Goal: Navigation & Orientation: Understand site structure

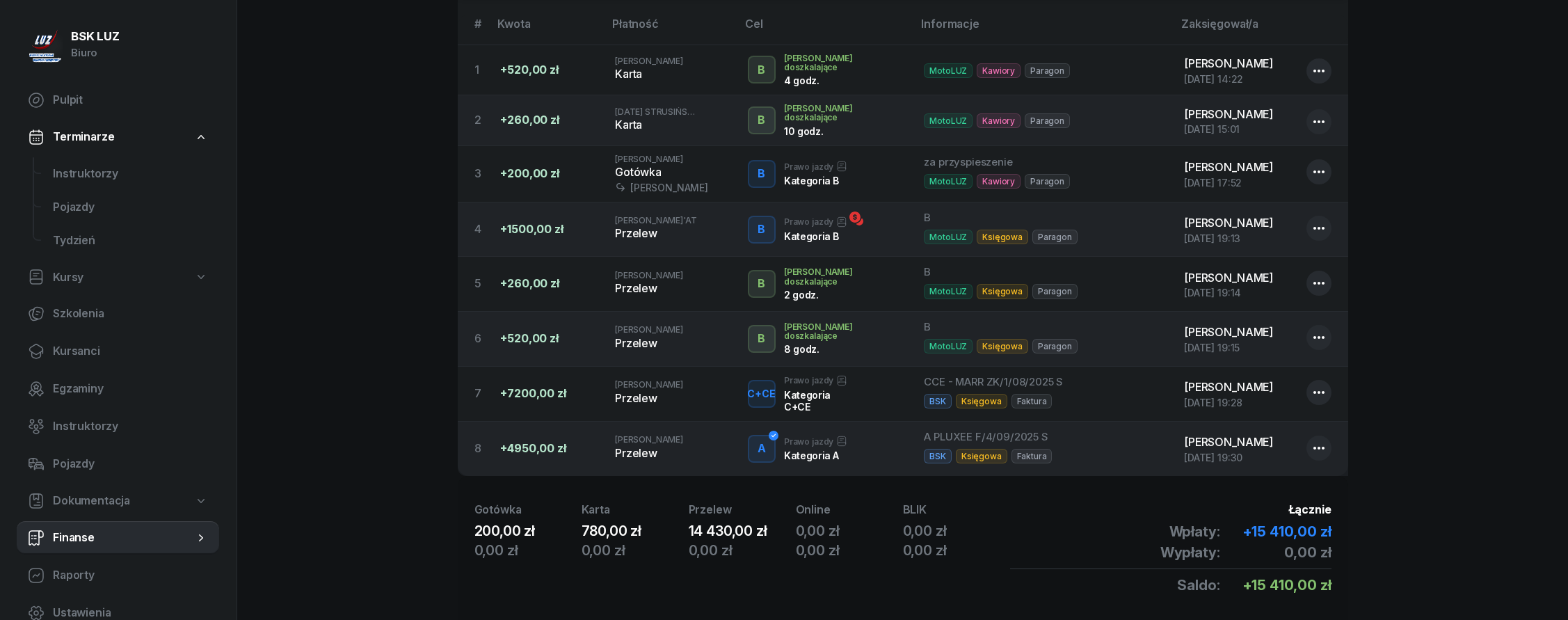
scroll to position [473, 0]
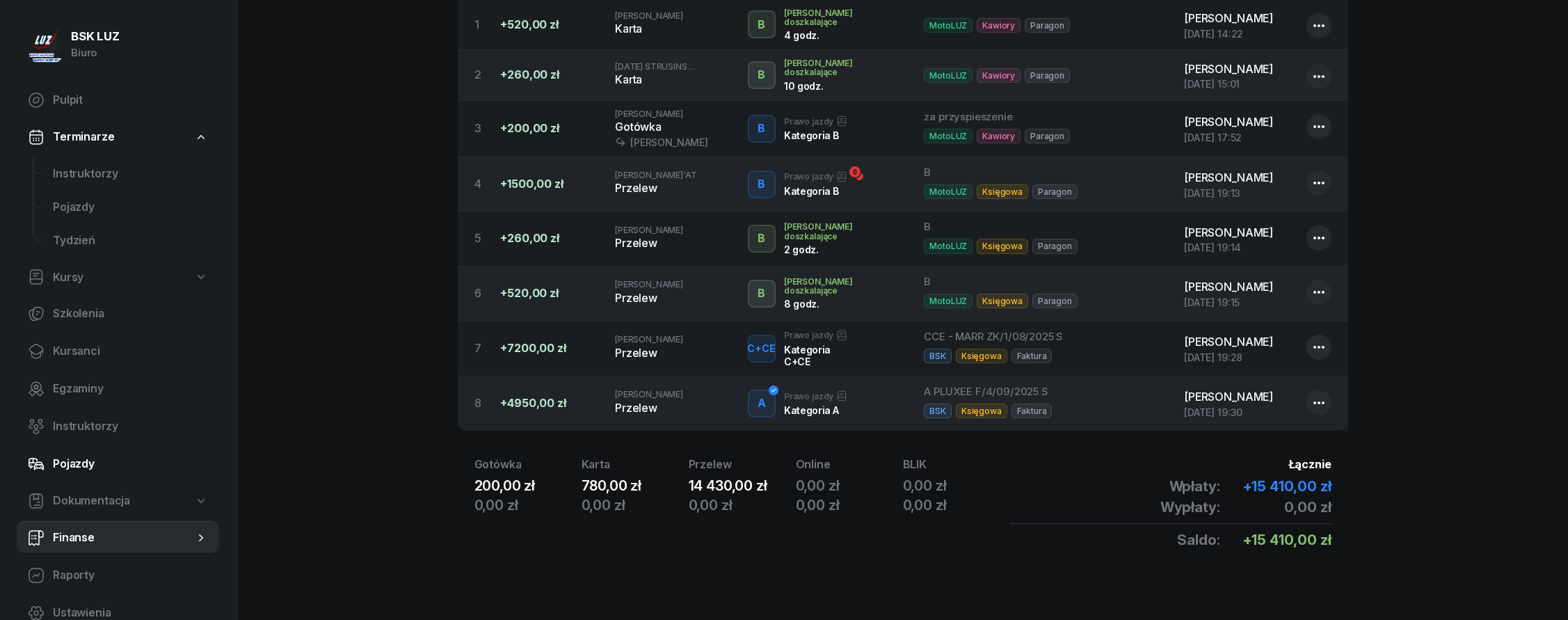
click at [104, 462] on span "Pojazdy" at bounding box center [130, 464] width 155 height 18
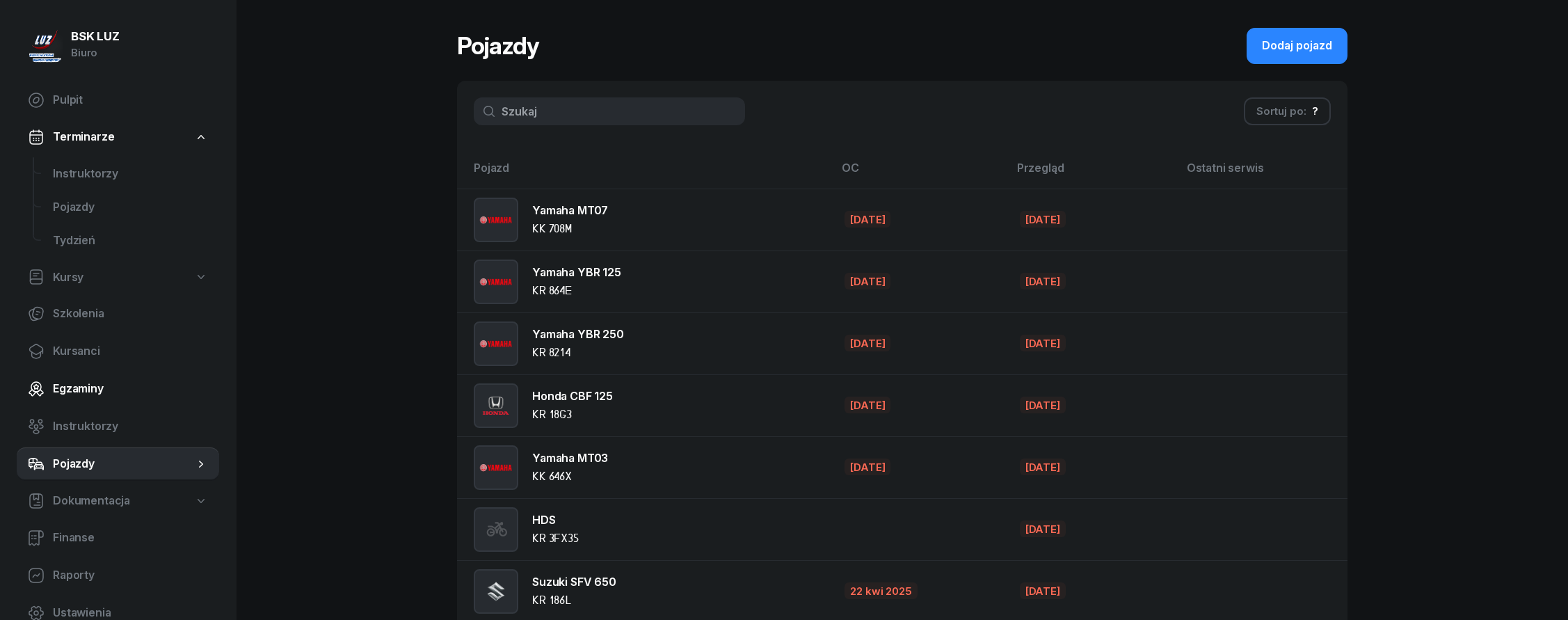
click at [139, 401] on link "Egzaminy" at bounding box center [118, 389] width 202 height 33
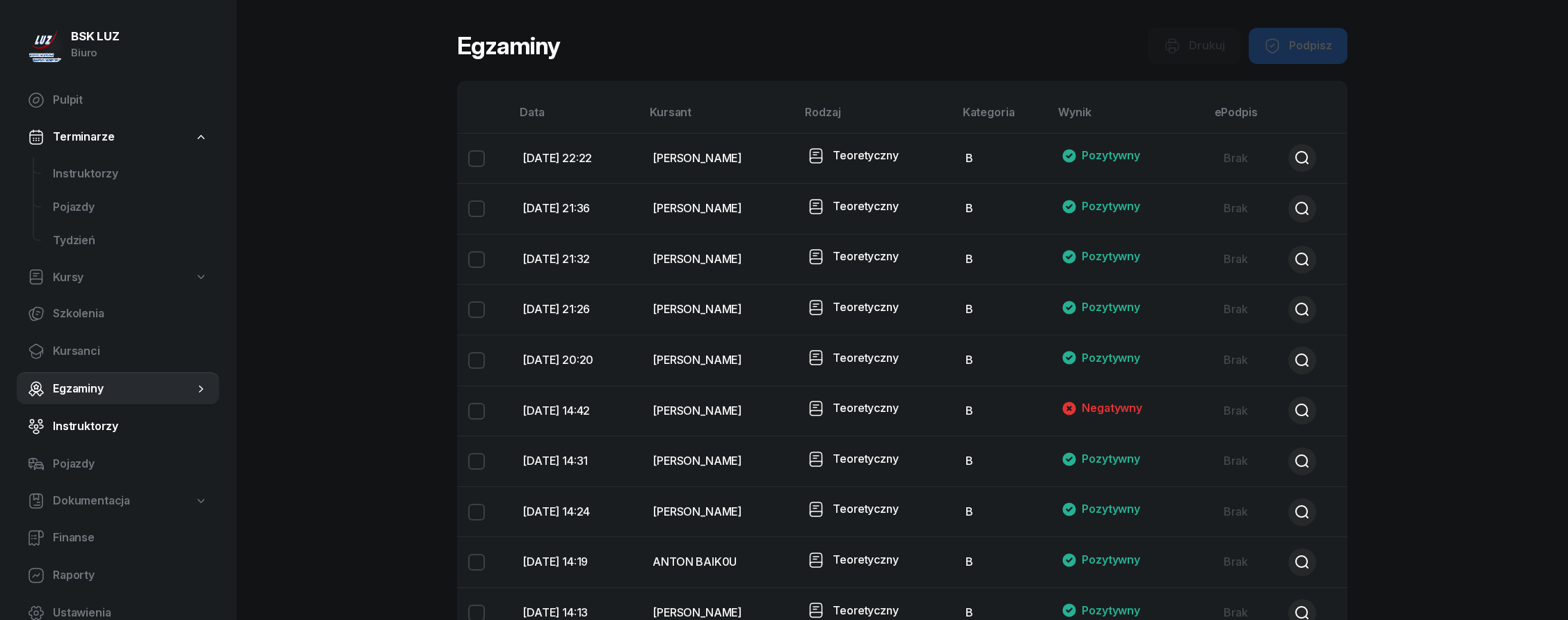
click at [138, 422] on span "Instruktorzy" at bounding box center [130, 427] width 155 height 18
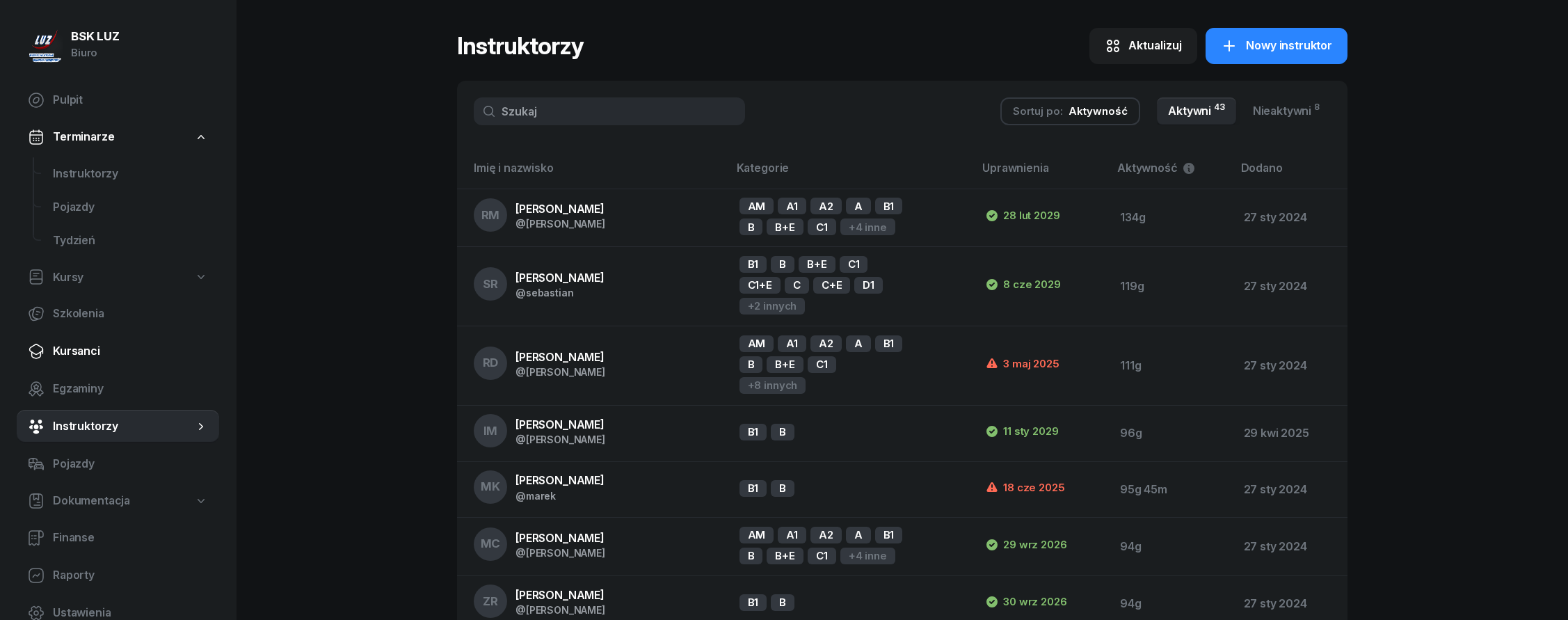
click at [121, 336] on link "Kursanci" at bounding box center [118, 350] width 202 height 33
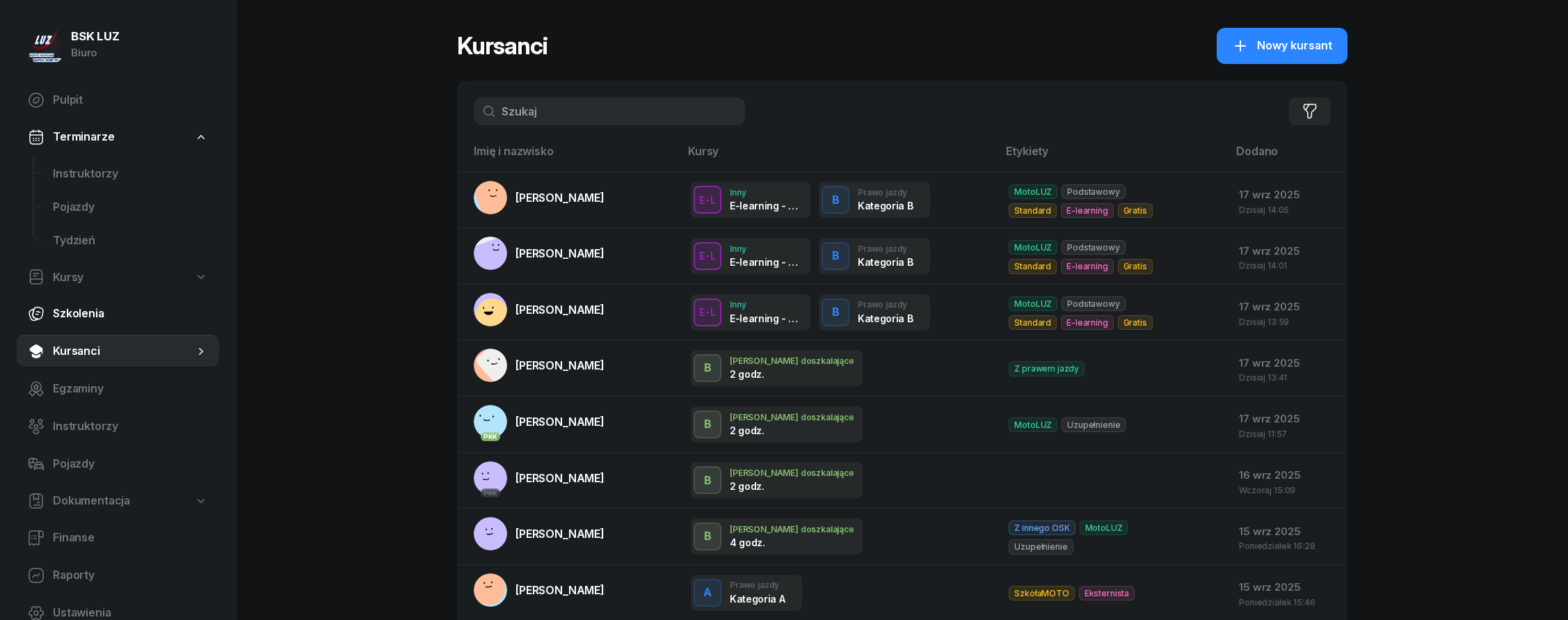
click at [131, 309] on span "Szkolenia" at bounding box center [130, 313] width 155 height 18
select select "createdAt-desc"
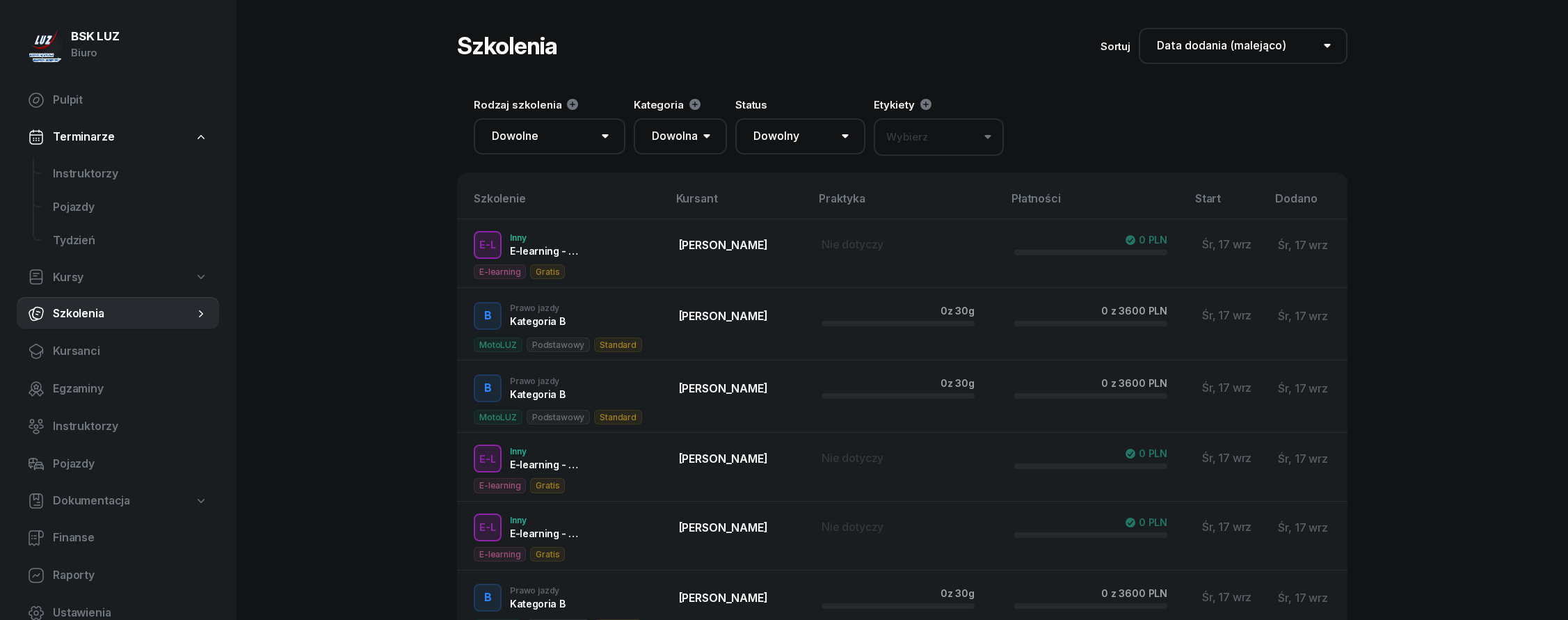
click at [90, 278] on link "Kursy" at bounding box center [118, 278] width 202 height 32
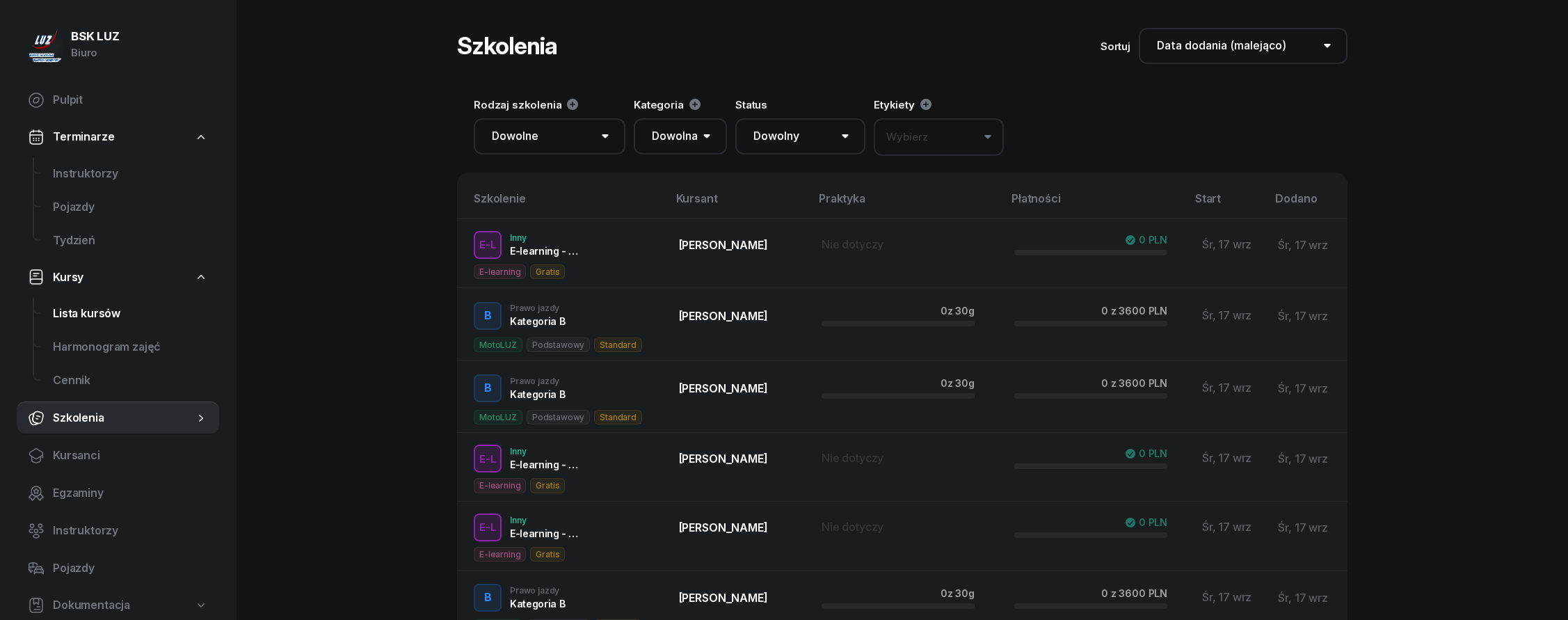
select select
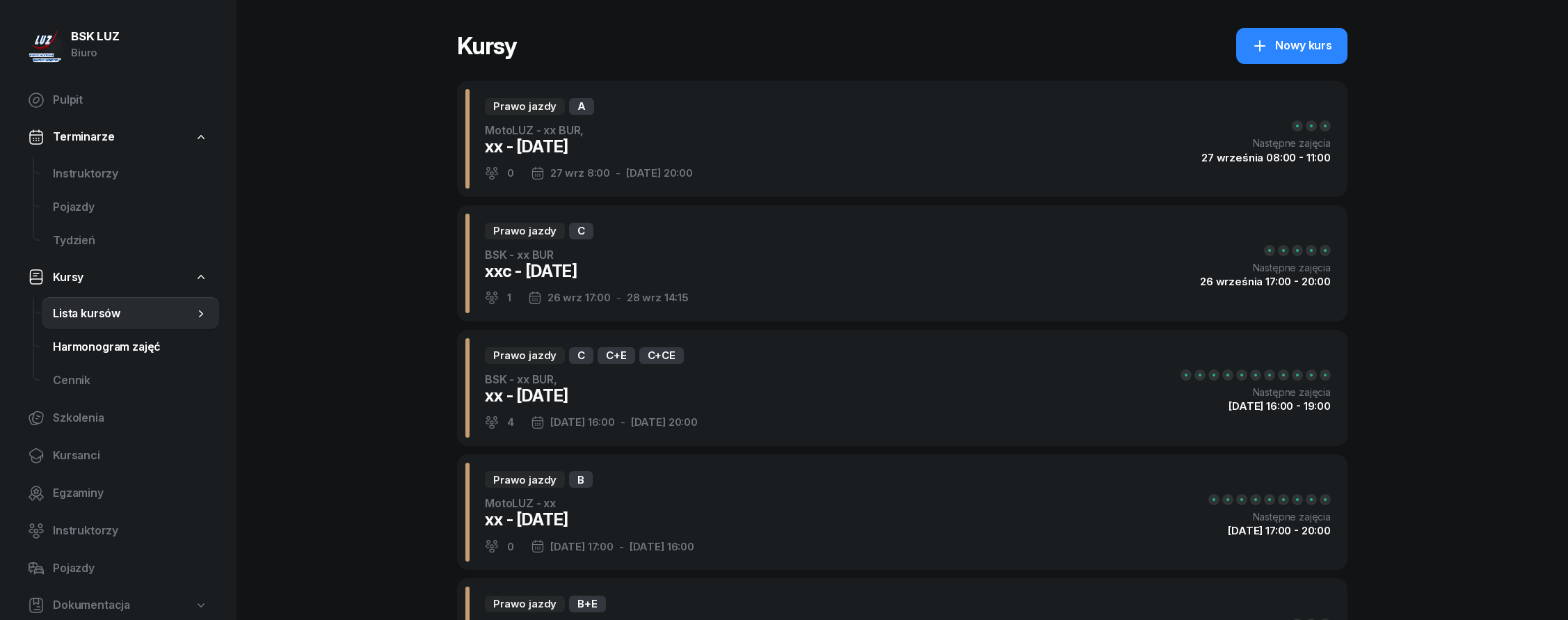
click at [97, 348] on span "Harmonogram zajęć" at bounding box center [130, 347] width 155 height 18
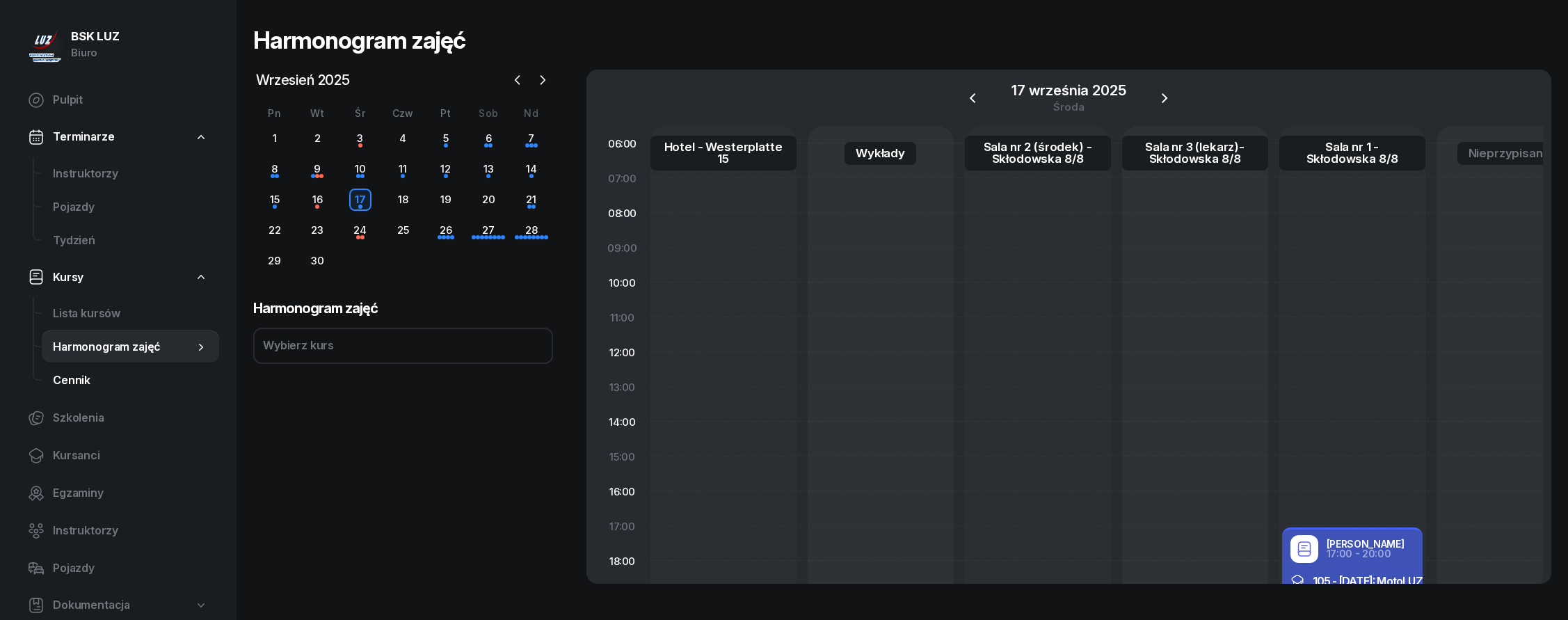
click at [100, 383] on span "Cennik" at bounding box center [130, 380] width 155 height 18
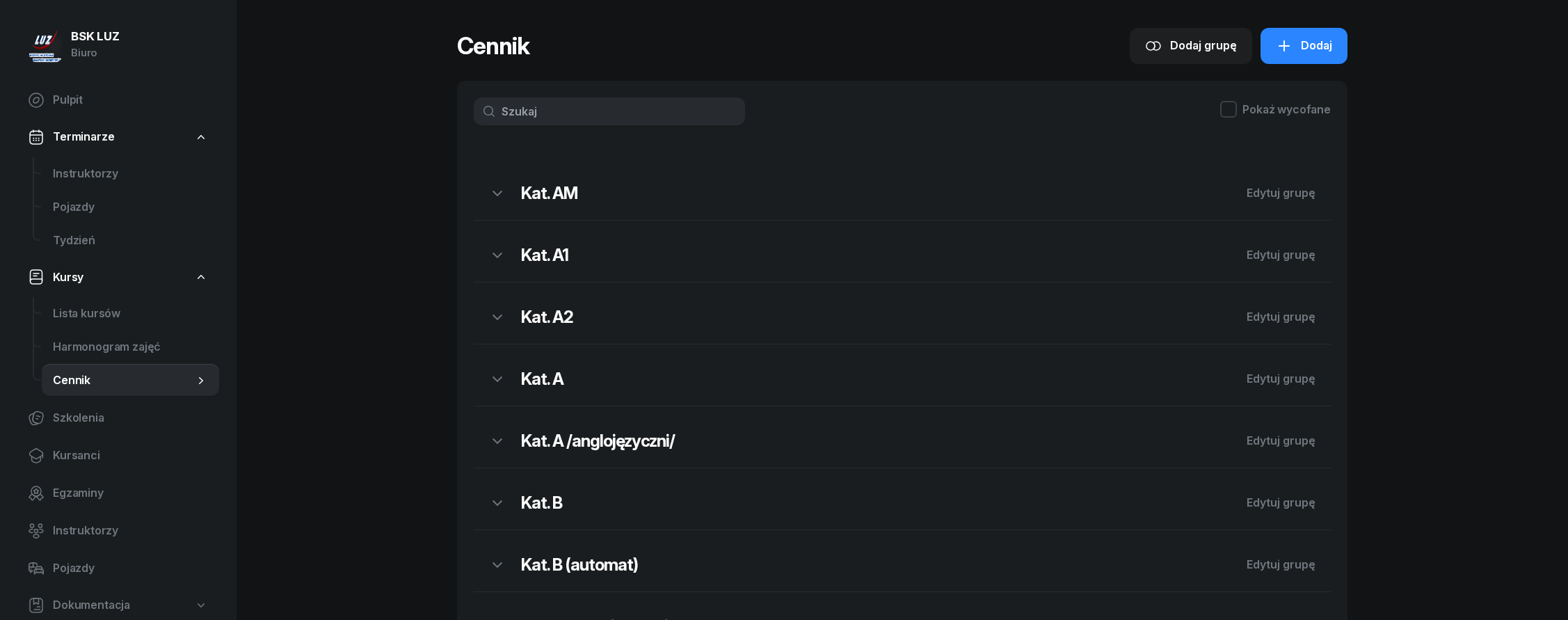
click at [96, 267] on link "Kursy" at bounding box center [118, 278] width 202 height 32
click at [104, 221] on link "Pojazdy" at bounding box center [130, 206] width 177 height 33
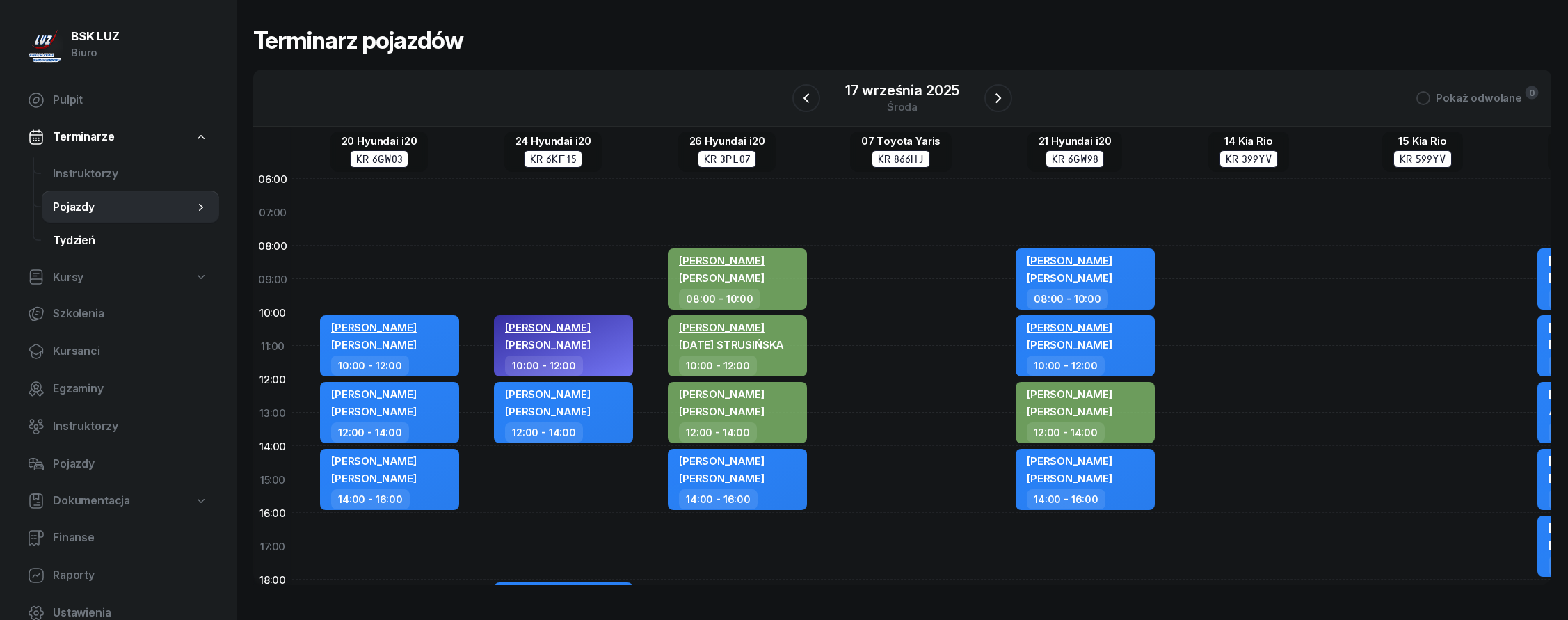
click at [100, 238] on span "Tydzień" at bounding box center [130, 240] width 155 height 18
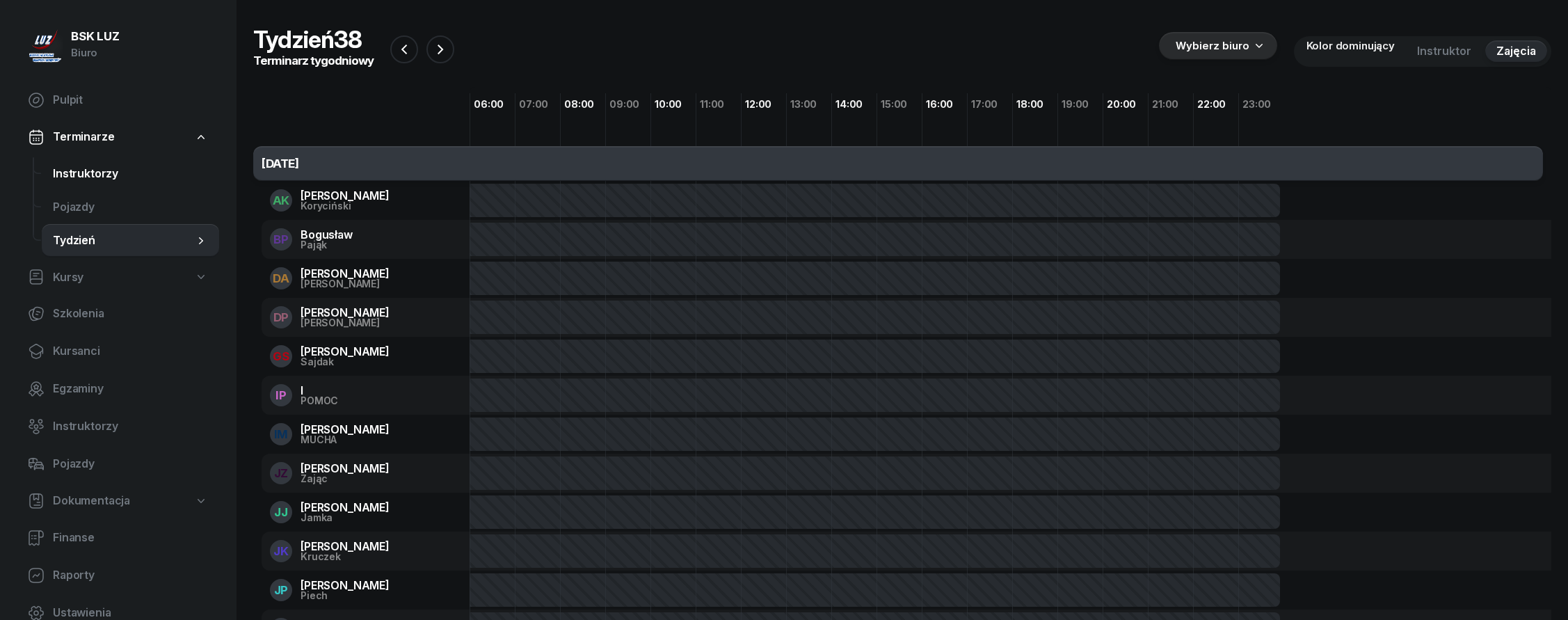
click at [110, 179] on span "Instruktorzy" at bounding box center [130, 174] width 155 height 18
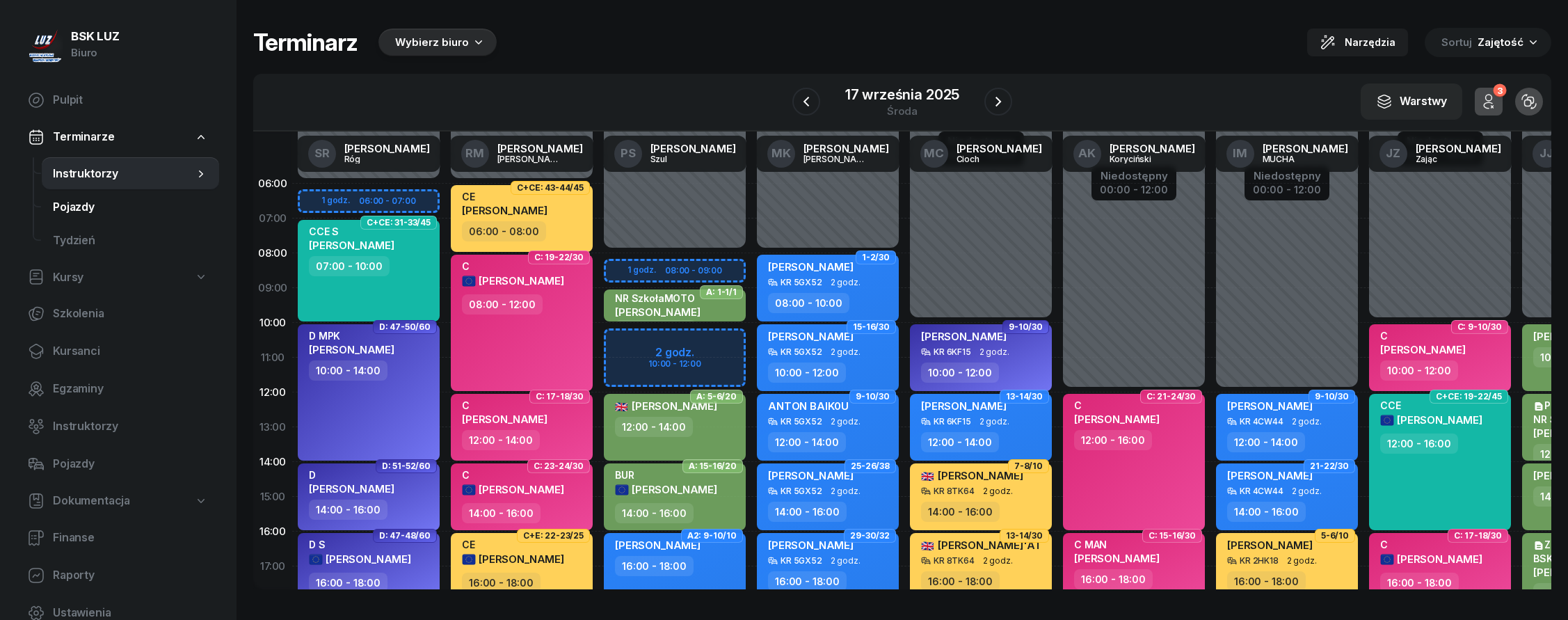
click at [116, 200] on span "Pojazdy" at bounding box center [130, 207] width 155 height 18
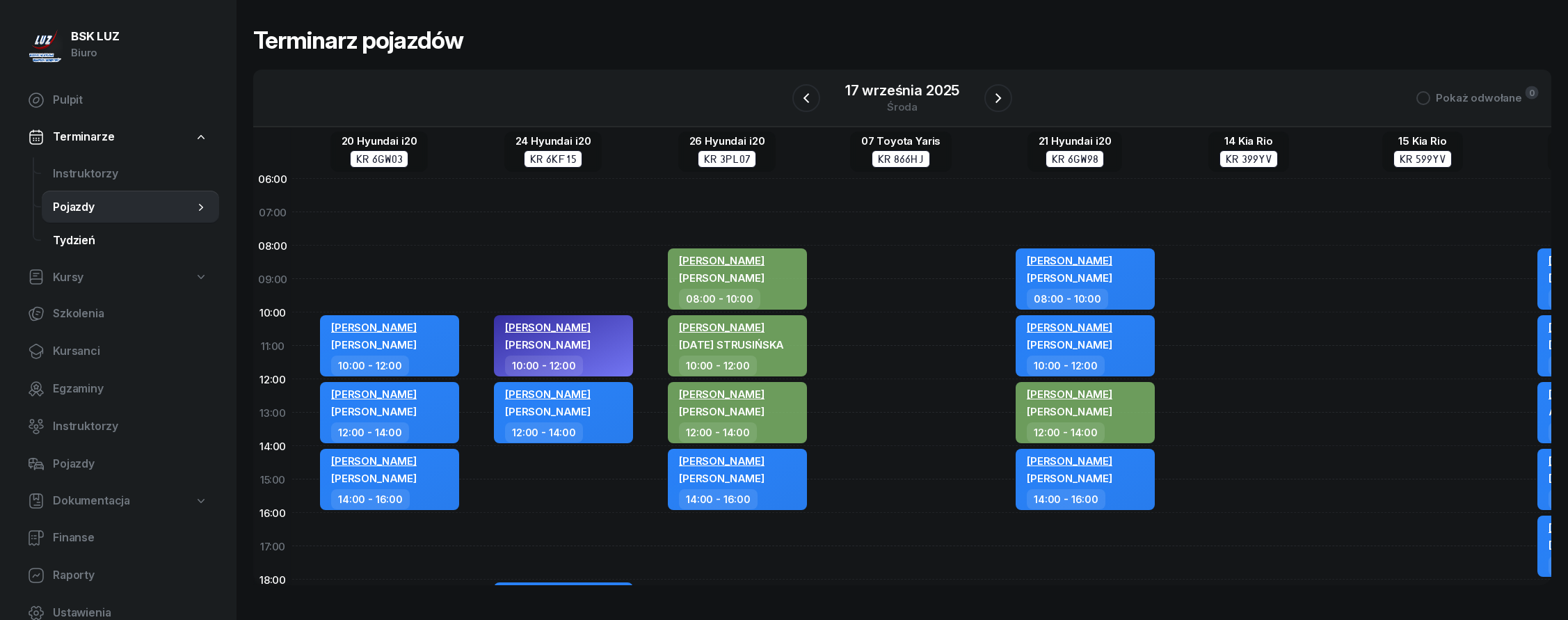
click at [117, 240] on span "Tydzień" at bounding box center [130, 240] width 155 height 18
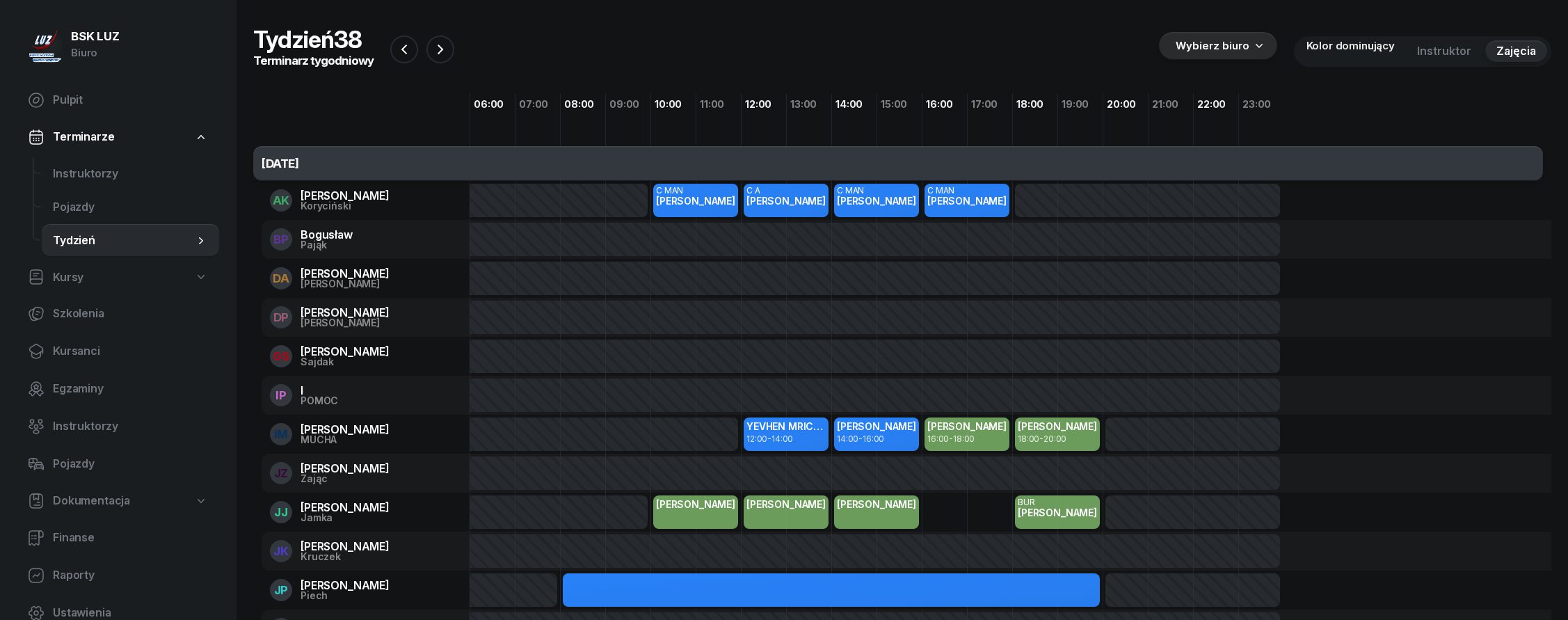
click at [131, 131] on link "Terminarze" at bounding box center [118, 138] width 202 height 32
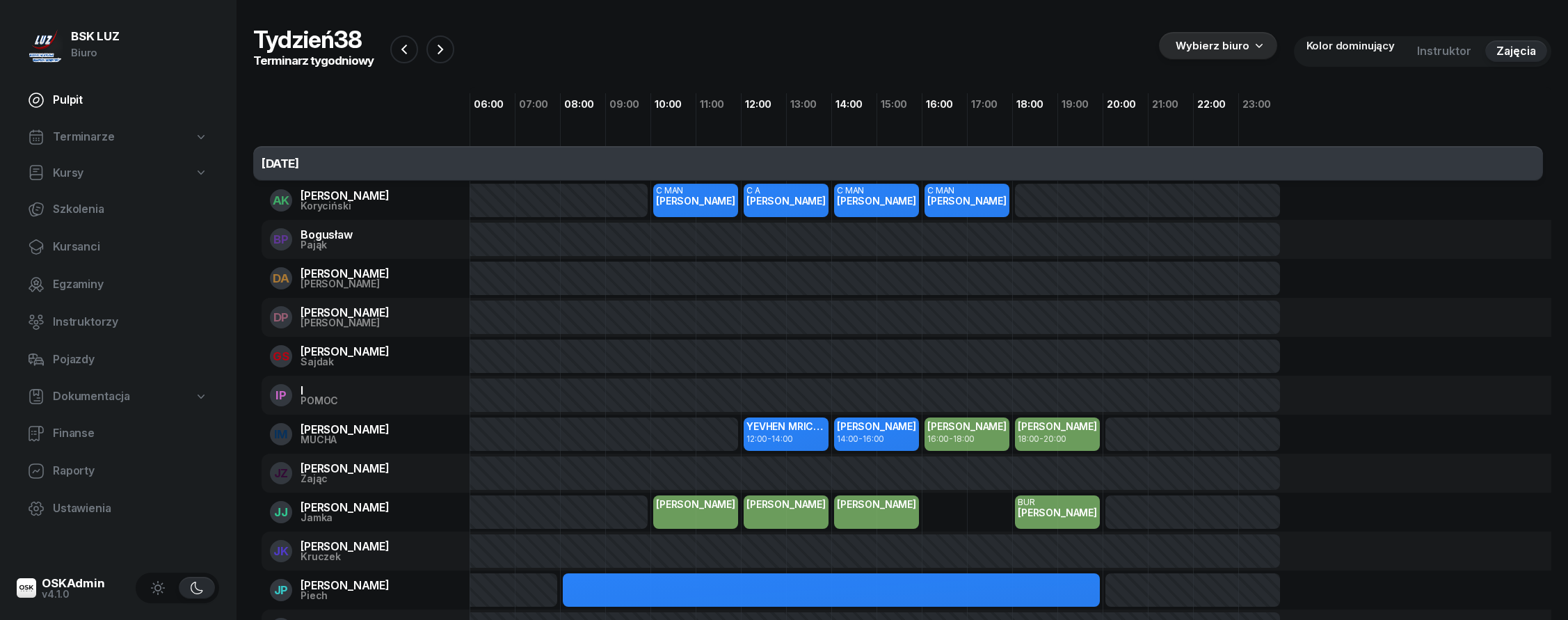
click at [101, 111] on link "Pulpit" at bounding box center [118, 100] width 202 height 33
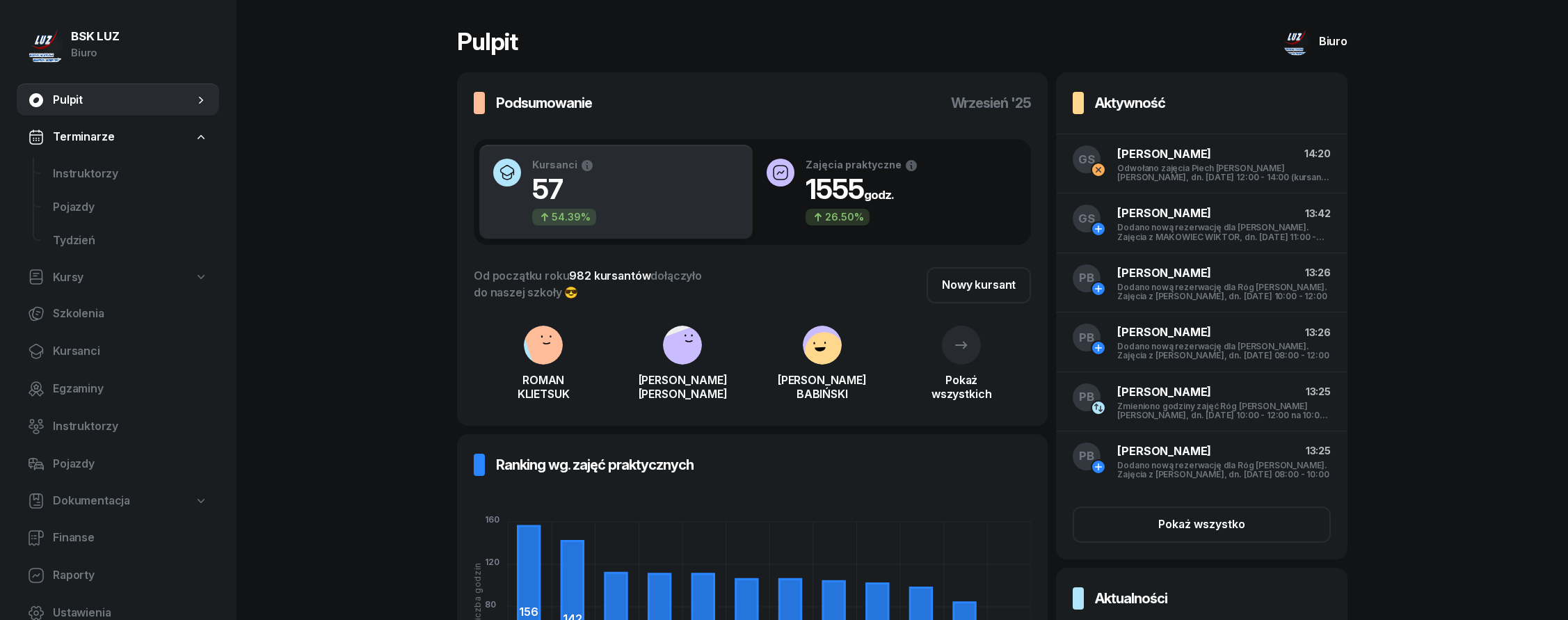
click at [100, 142] on span "Terminarze" at bounding box center [83, 137] width 62 height 18
click at [104, 244] on span "Kursanci" at bounding box center [130, 247] width 155 height 18
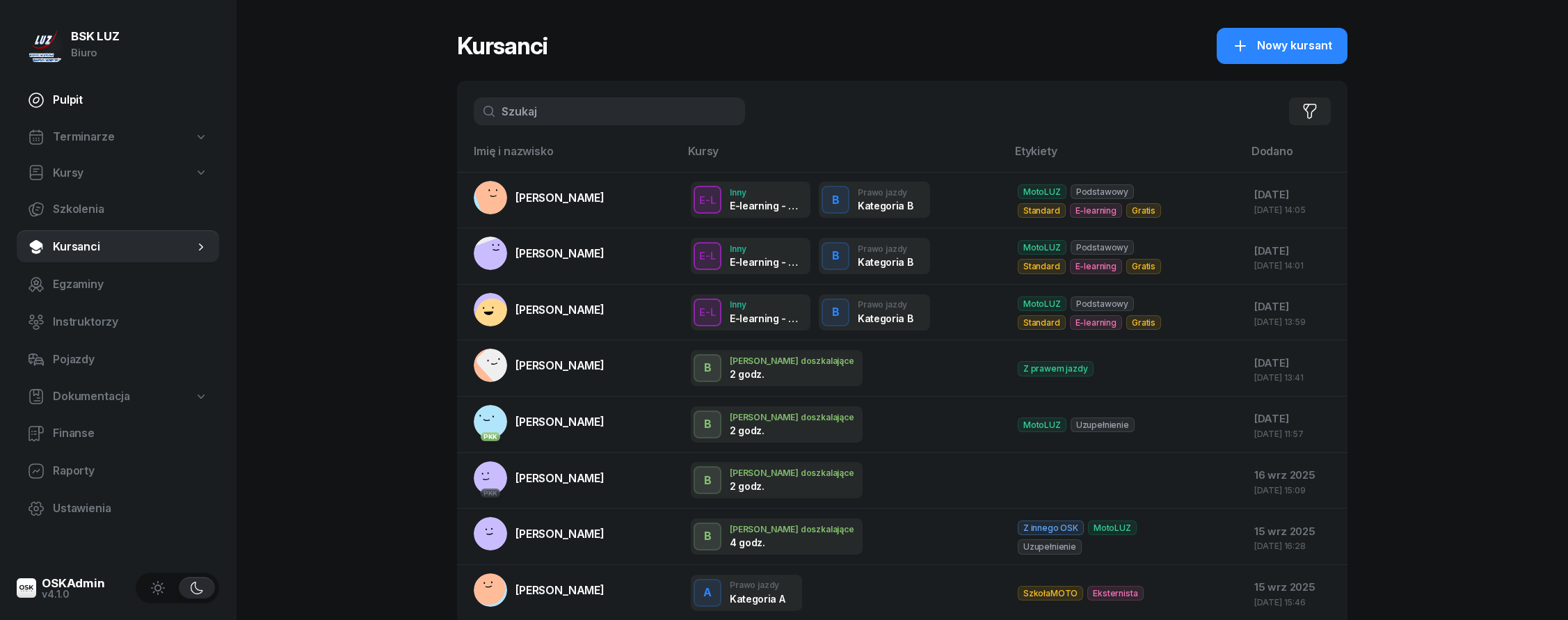
click at [99, 104] on span "Pulpit" at bounding box center [130, 100] width 155 height 18
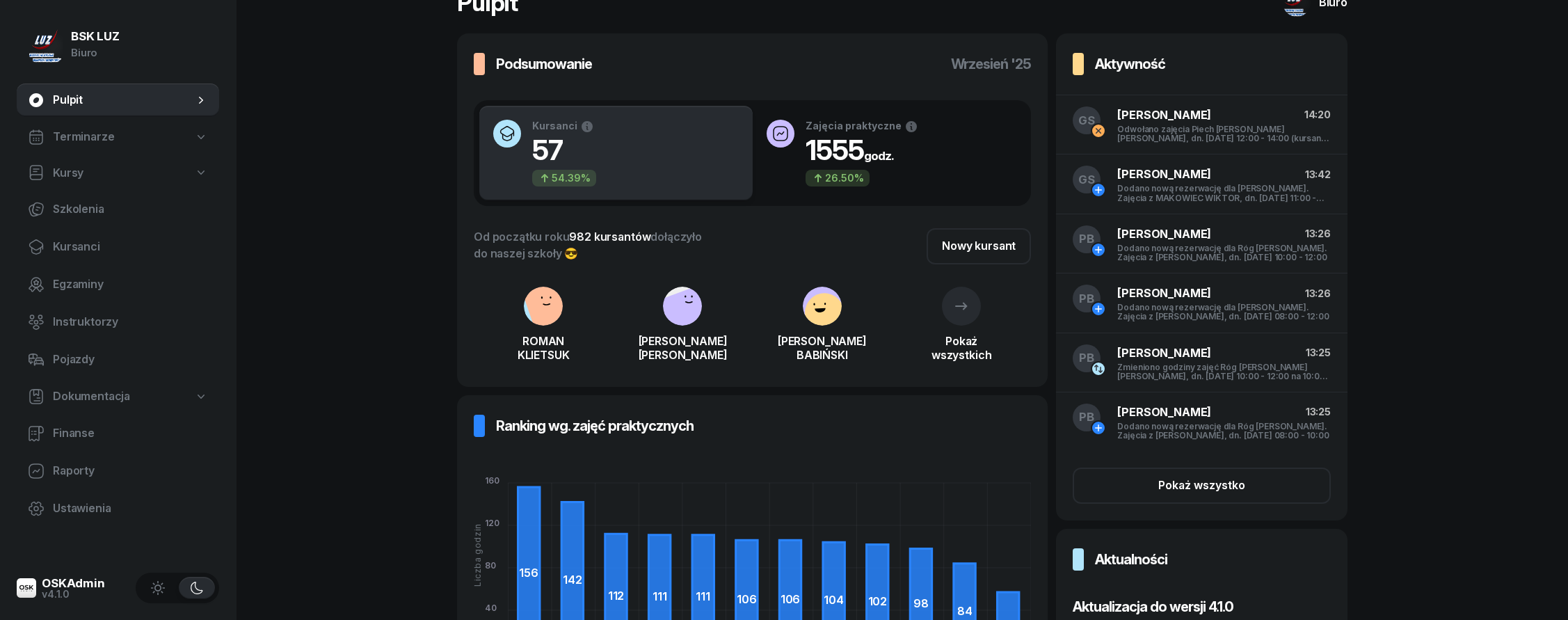
scroll to position [185, 0]
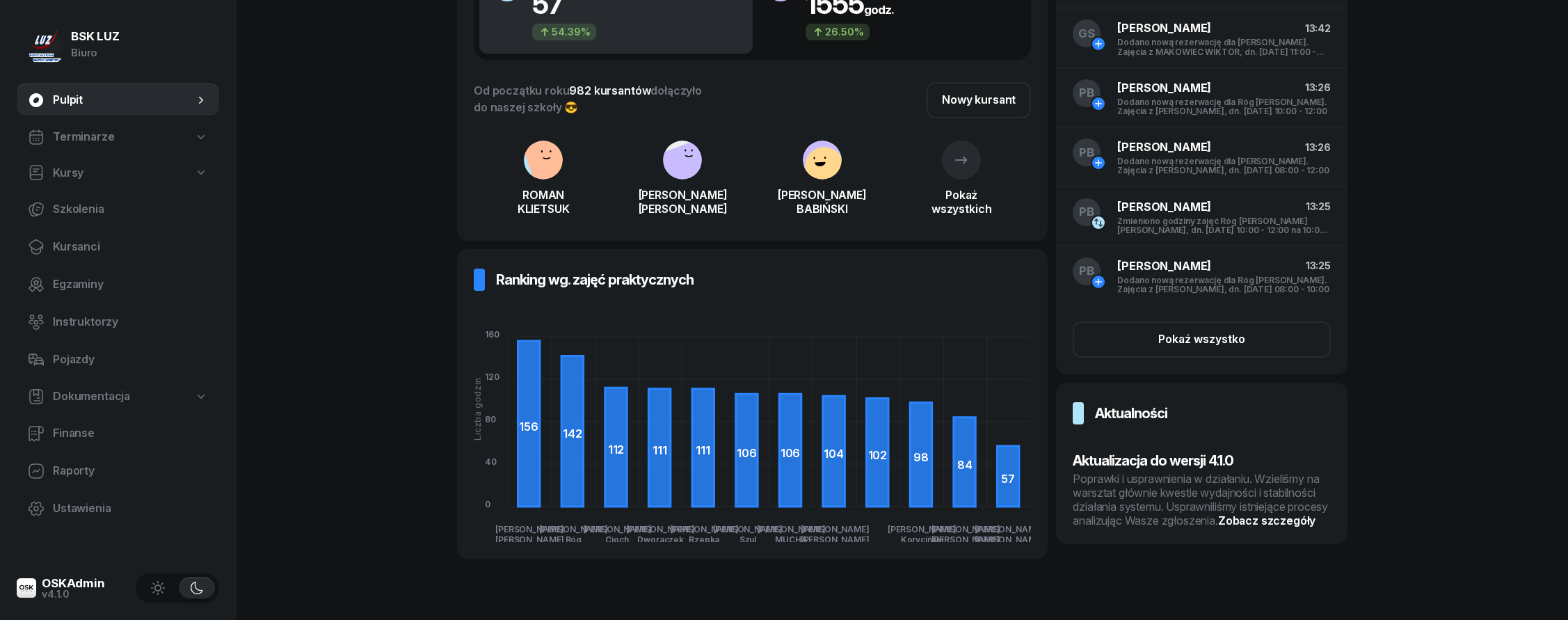
click at [1174, 483] on div "Poprawki i usprawnienia w działaniu. Wzieliśmy na warsztat głównie kwestie wyda…" at bounding box center [1201, 499] width 258 height 56
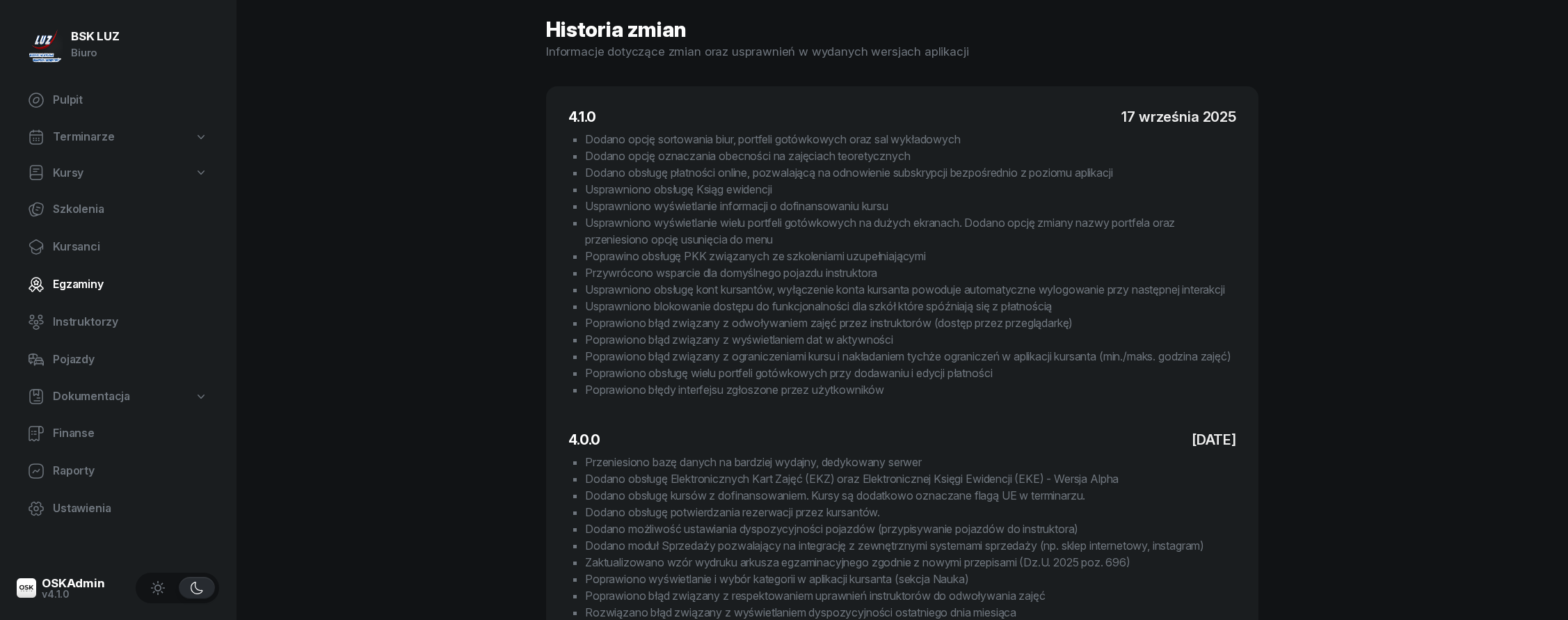
click at [136, 280] on span "Egzaminy" at bounding box center [130, 284] width 155 height 18
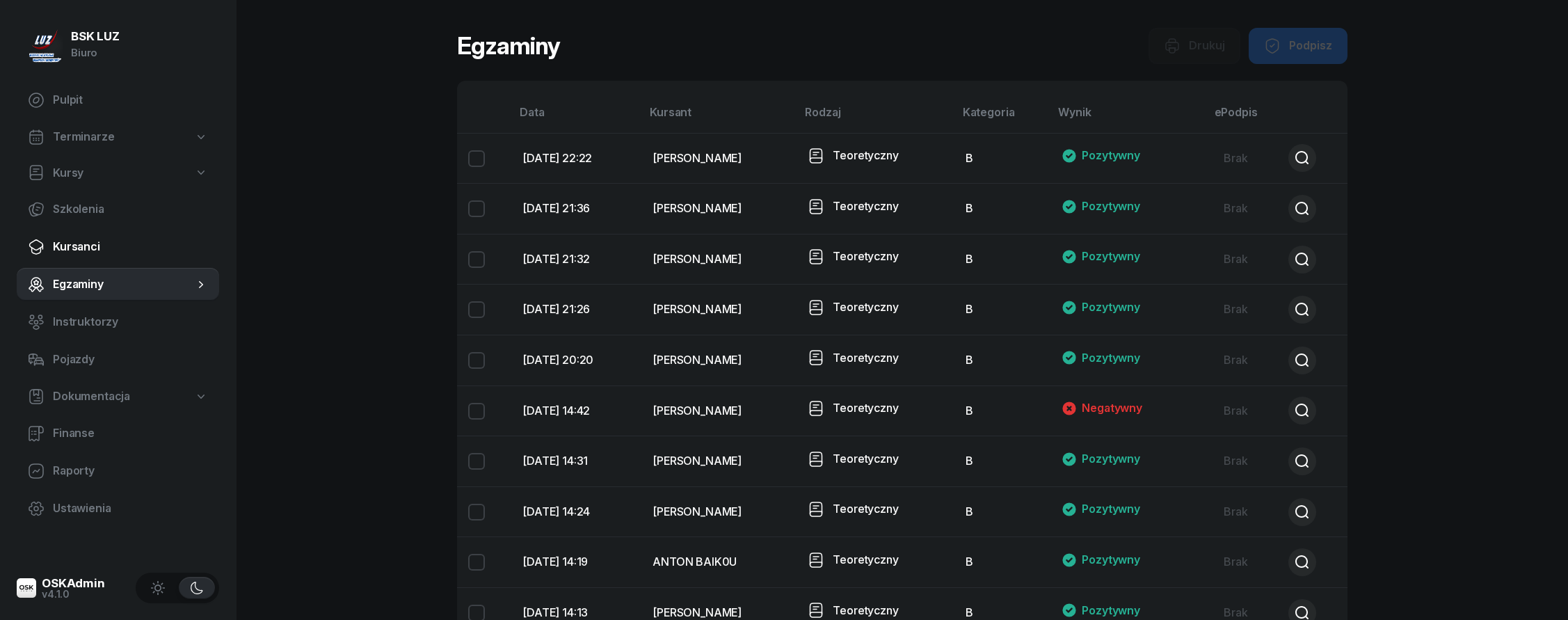
click at [129, 248] on span "Kursanci" at bounding box center [130, 247] width 155 height 18
